Goal: Communication & Community: Answer question/provide support

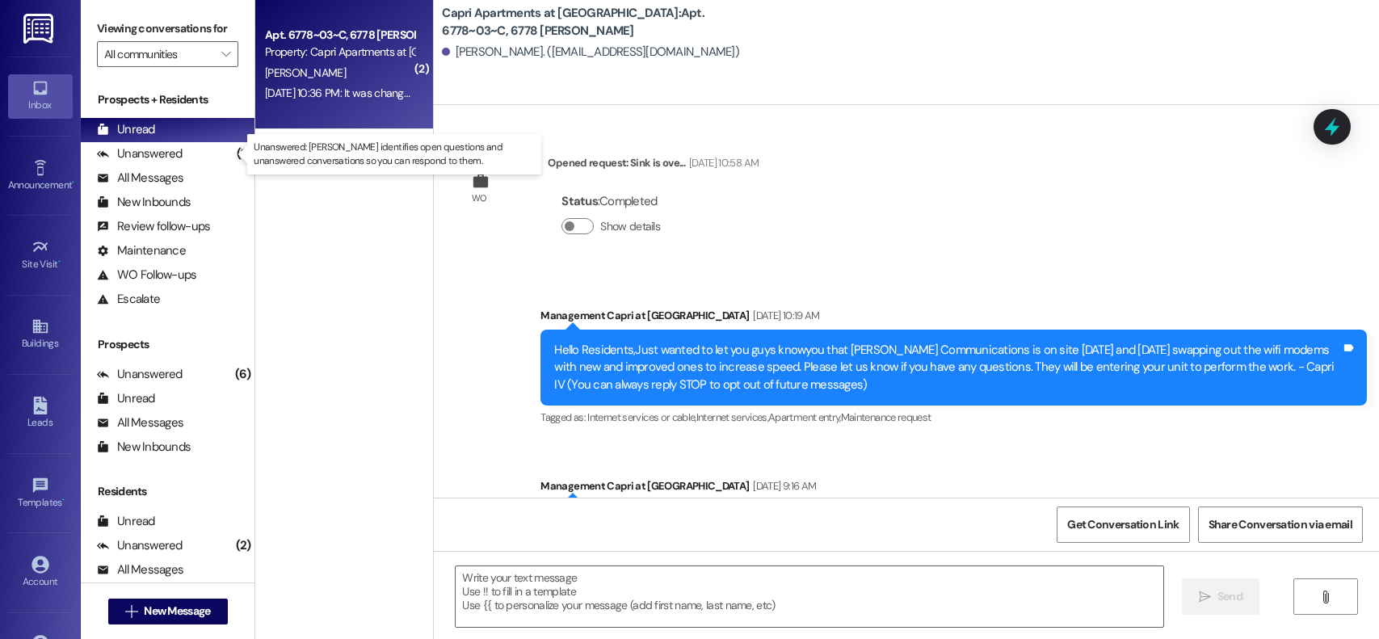
click at [114, 155] on div "Unanswered" at bounding box center [140, 153] width 86 height 17
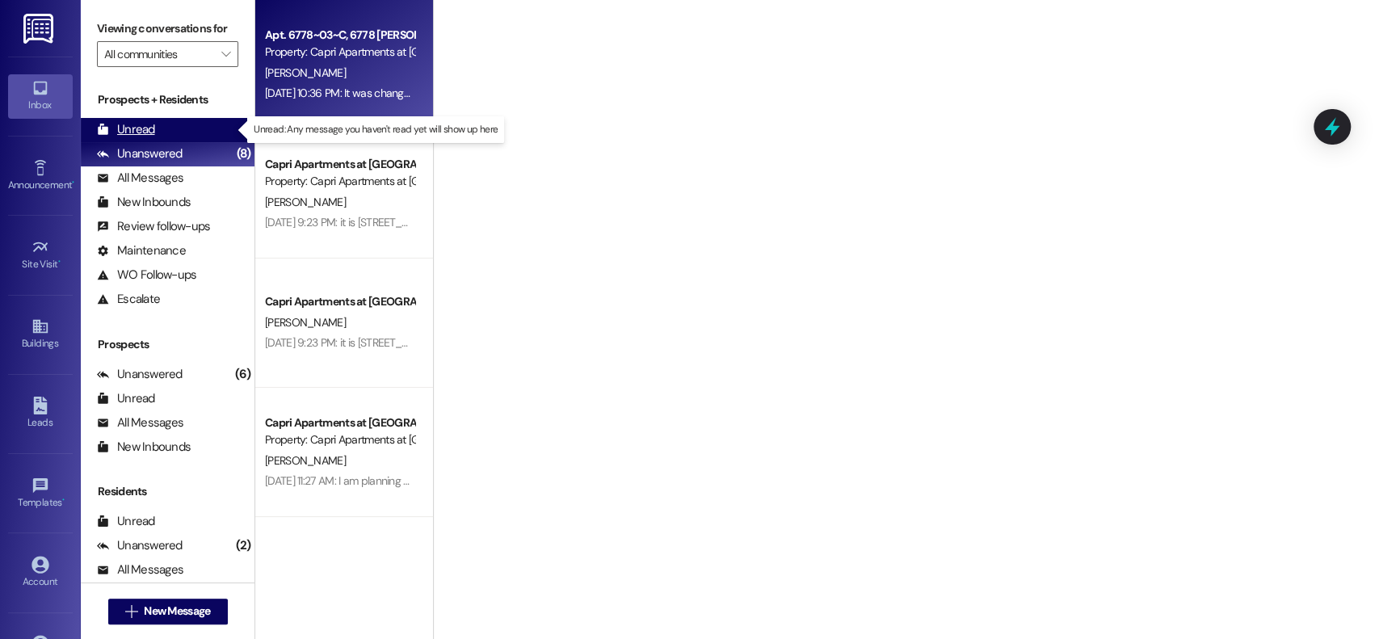
click at [164, 132] on div "Unread (0)" at bounding box center [168, 130] width 174 height 24
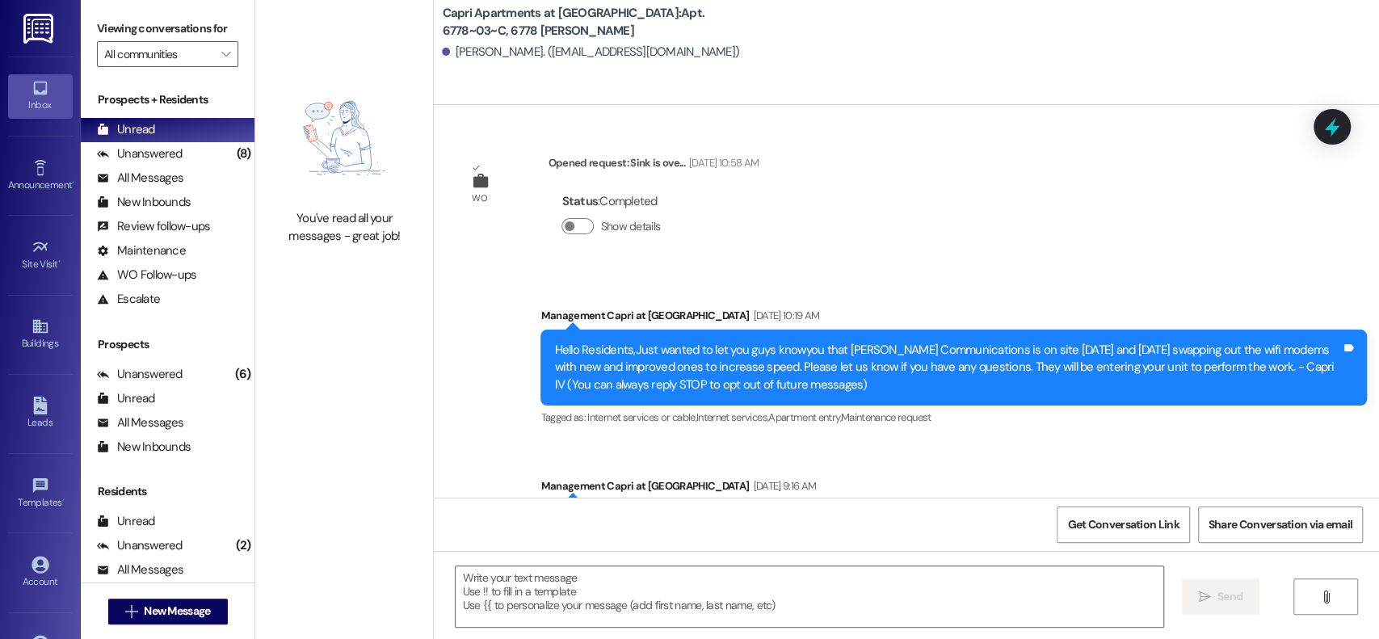
scroll to position [11709, 0]
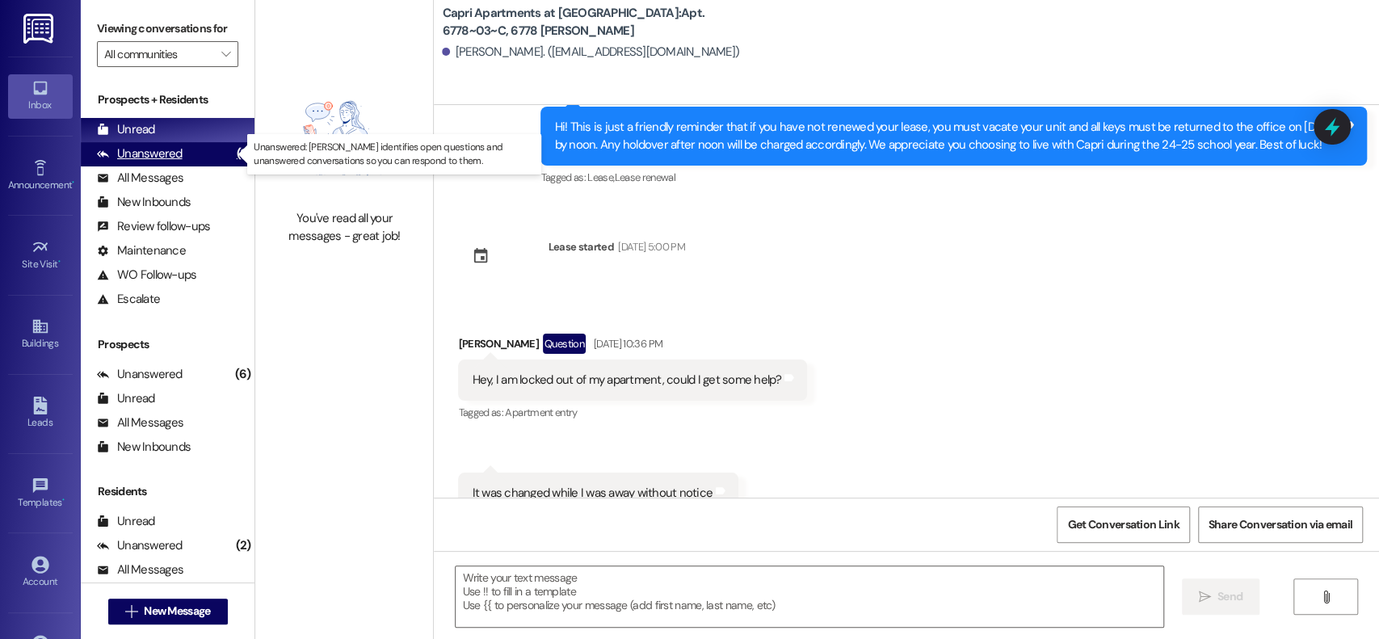
click at [158, 157] on div "Unanswered" at bounding box center [140, 153] width 86 height 17
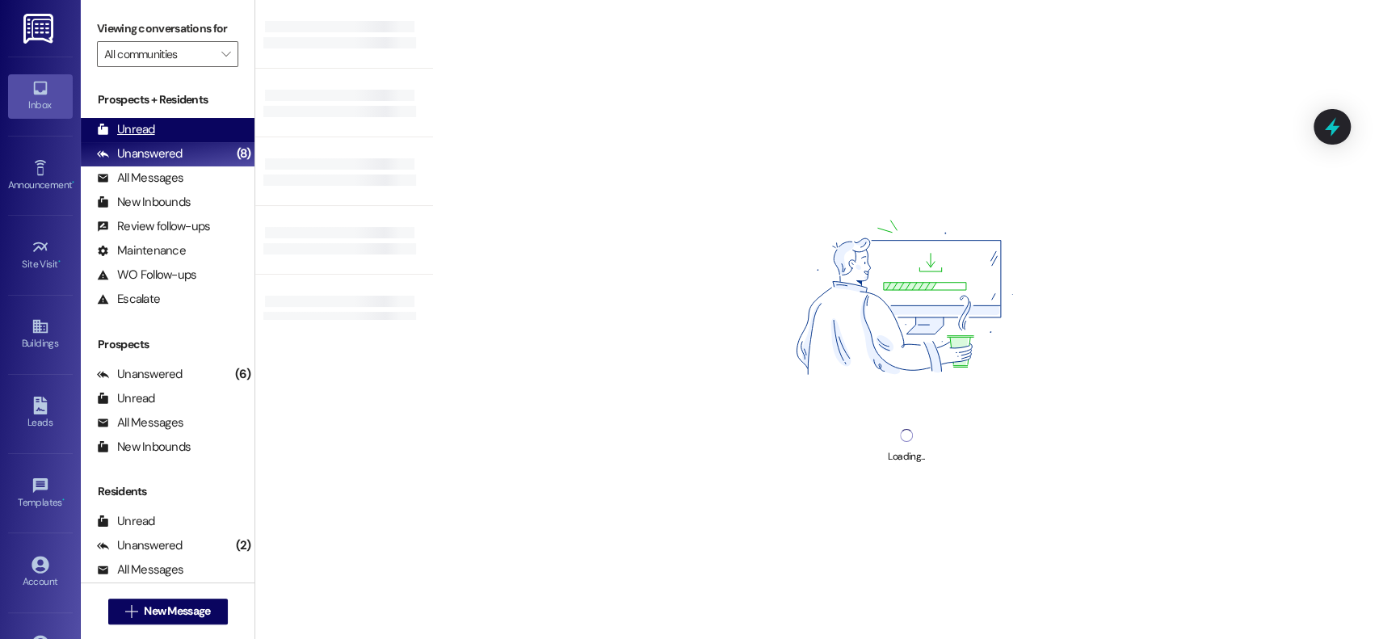
click at [169, 131] on div "Unread (0)" at bounding box center [168, 130] width 174 height 24
